Goal: Task Accomplishment & Management: Manage account settings

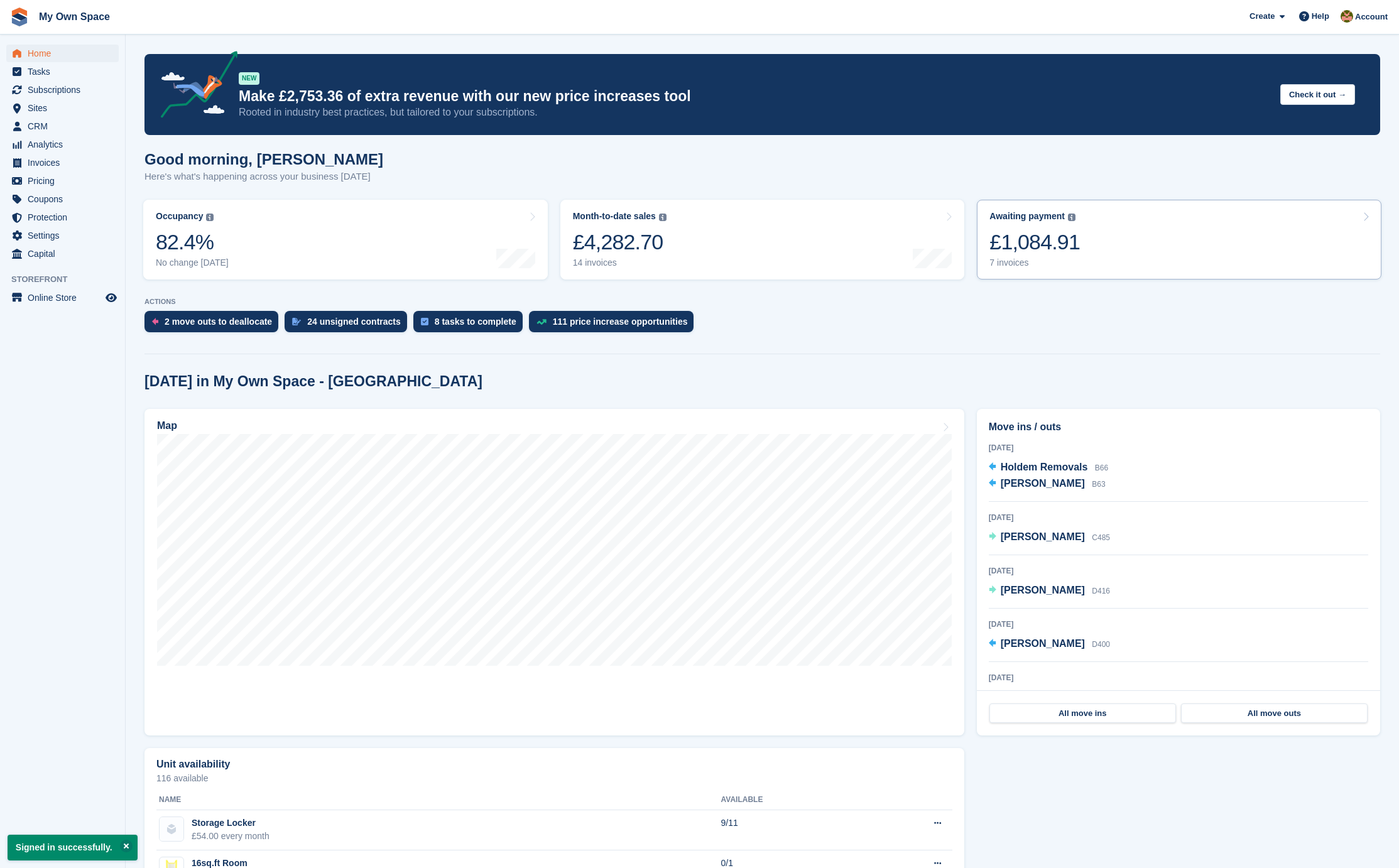
click at [1080, 238] on link "Awaiting payment The total outstanding balance on all open invoices. £1,084.91 …" at bounding box center [1179, 240] width 405 height 80
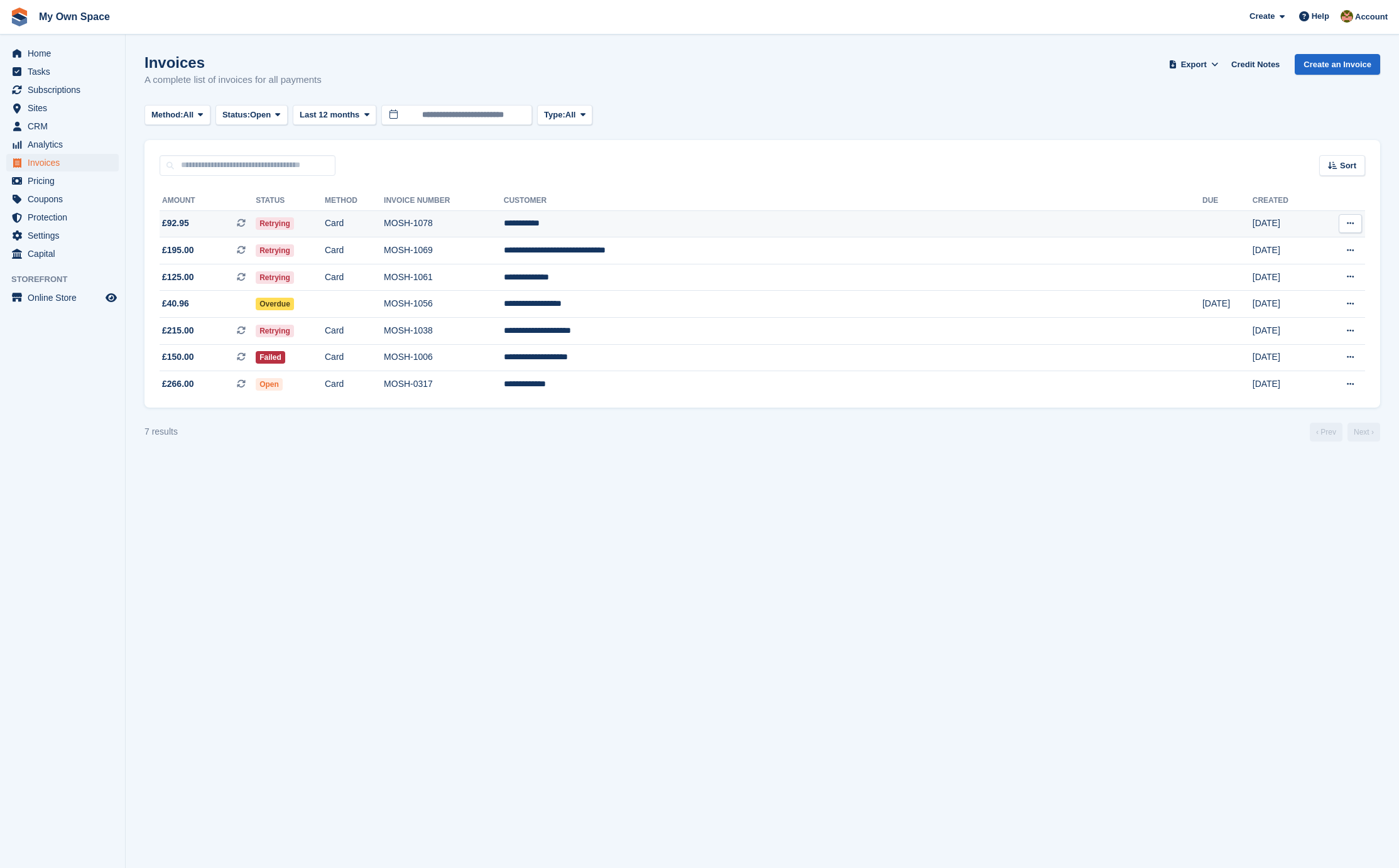
click at [747, 227] on td "**********" at bounding box center [853, 224] width 699 height 27
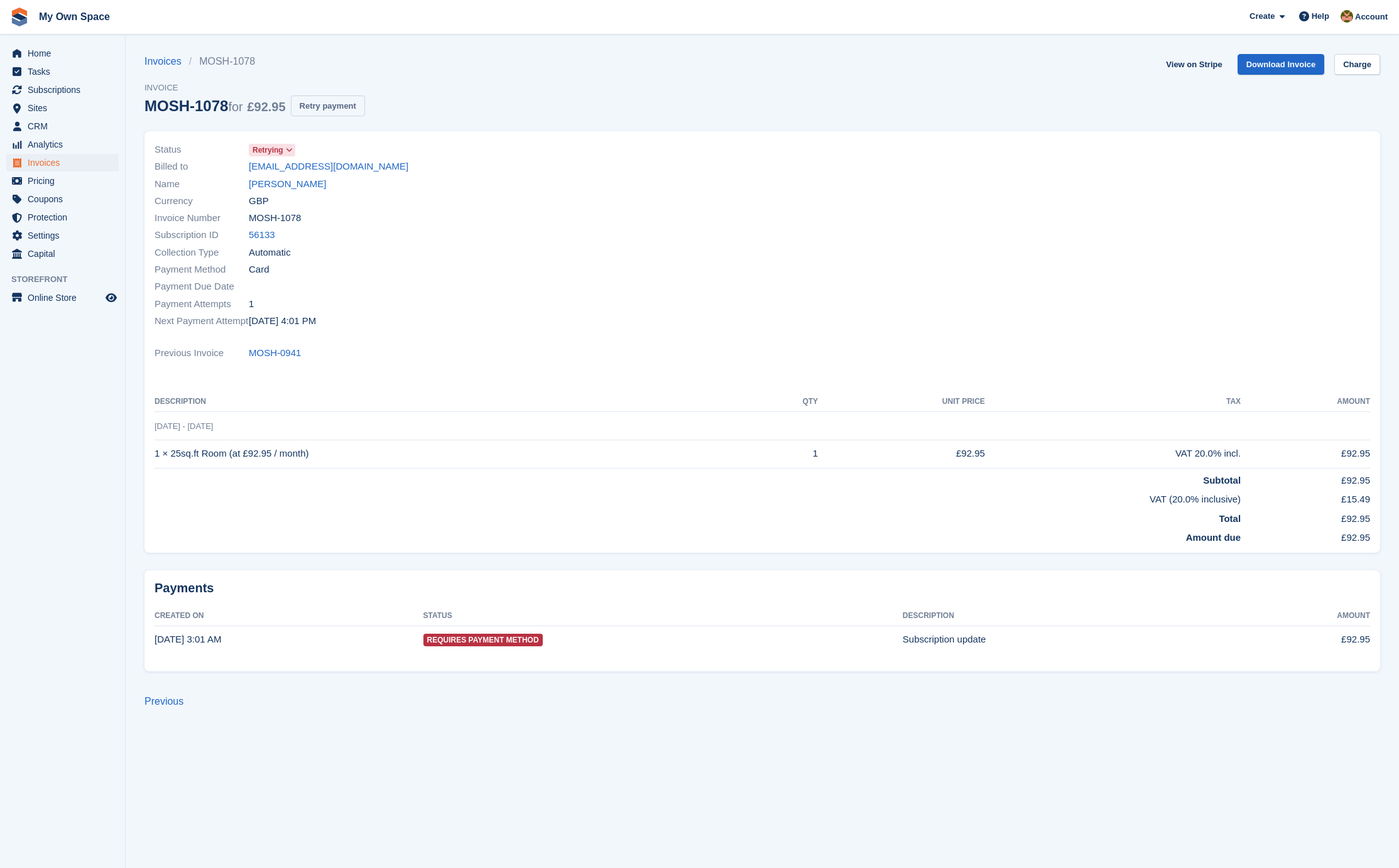
click at [337, 104] on button "Retry payment" at bounding box center [328, 106] width 74 height 21
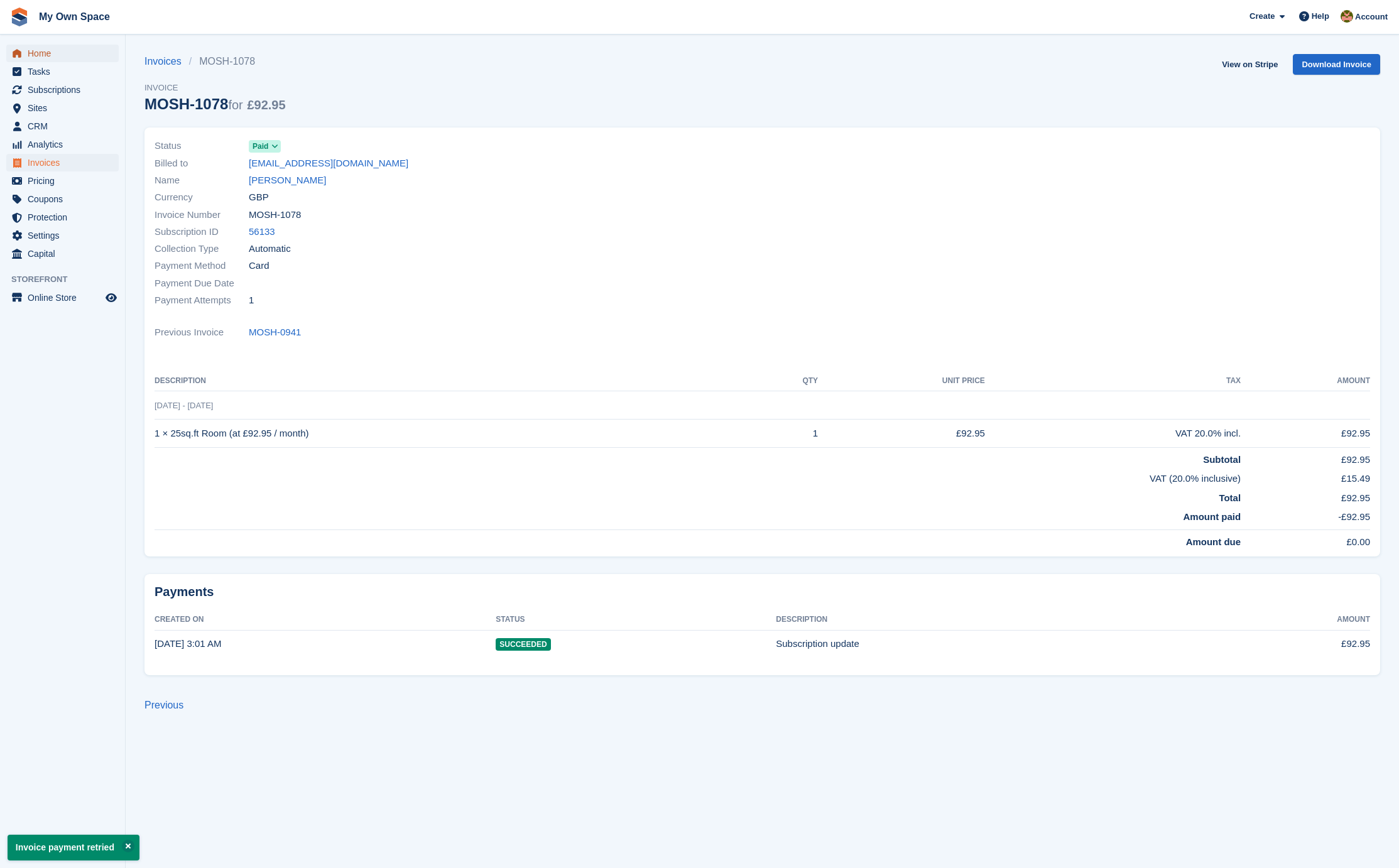
click at [52, 47] on span "Home" at bounding box center [65, 54] width 75 height 18
